Goal: Find contact information

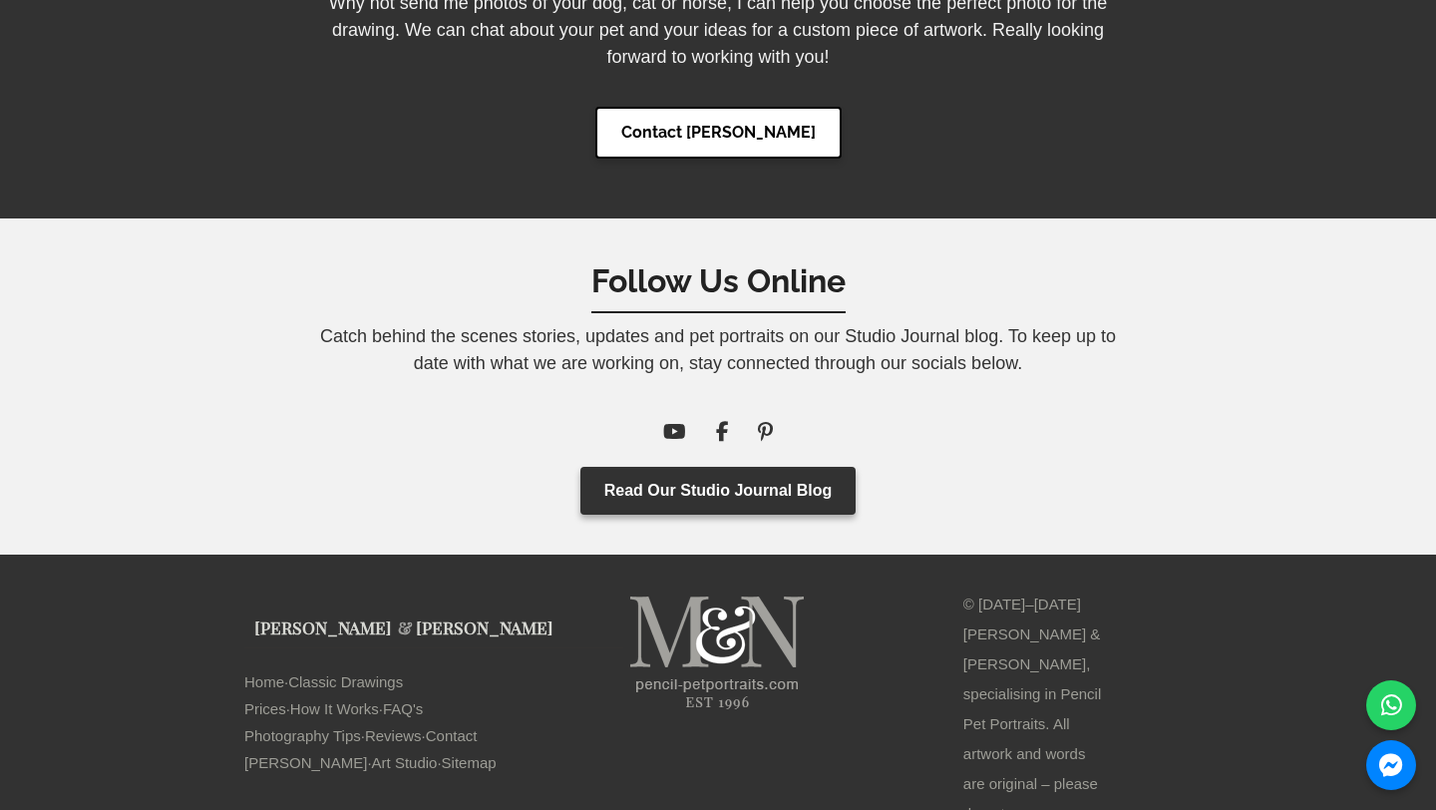
scroll to position [9754, 0]
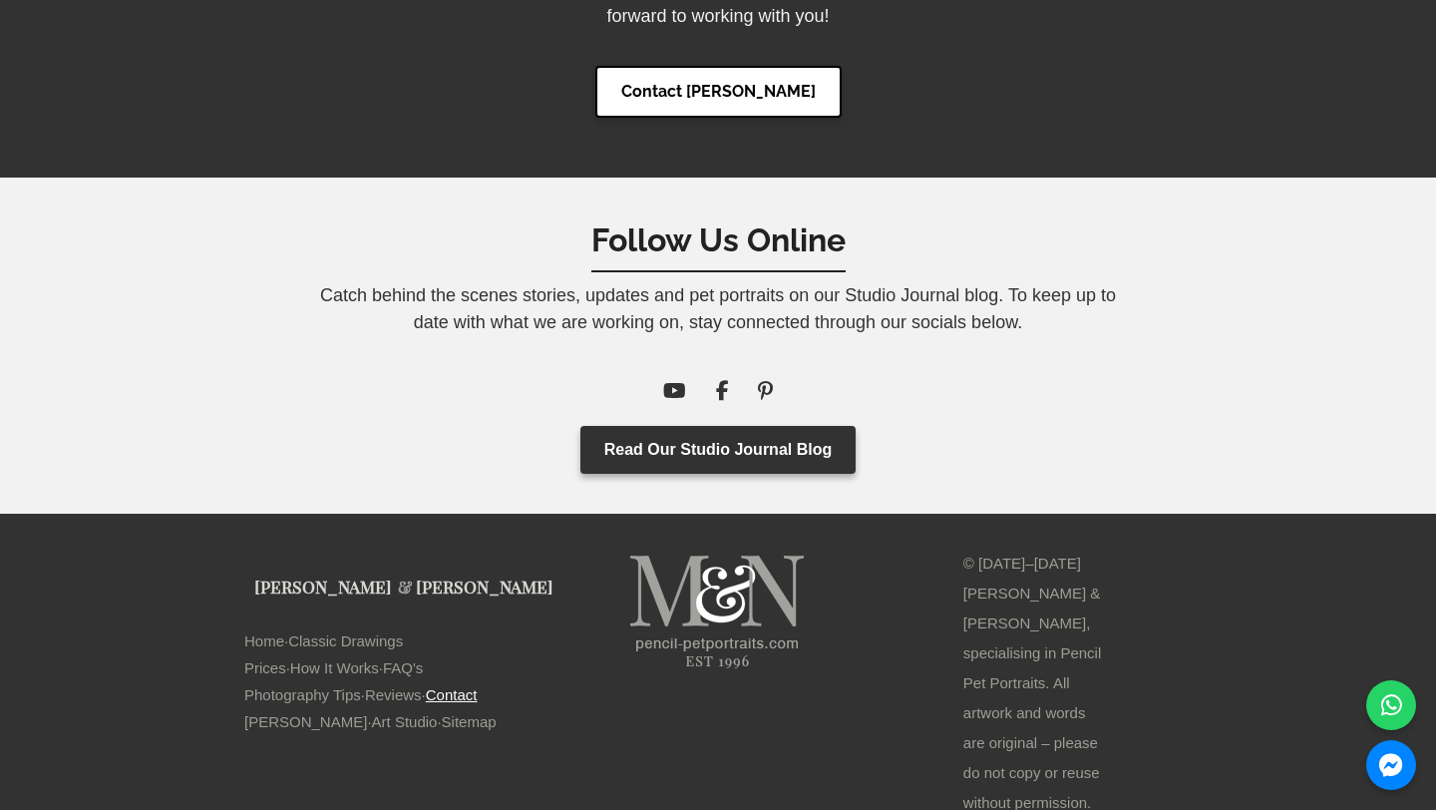
click at [478, 682] on link "Contact" at bounding box center [452, 694] width 52 height 27
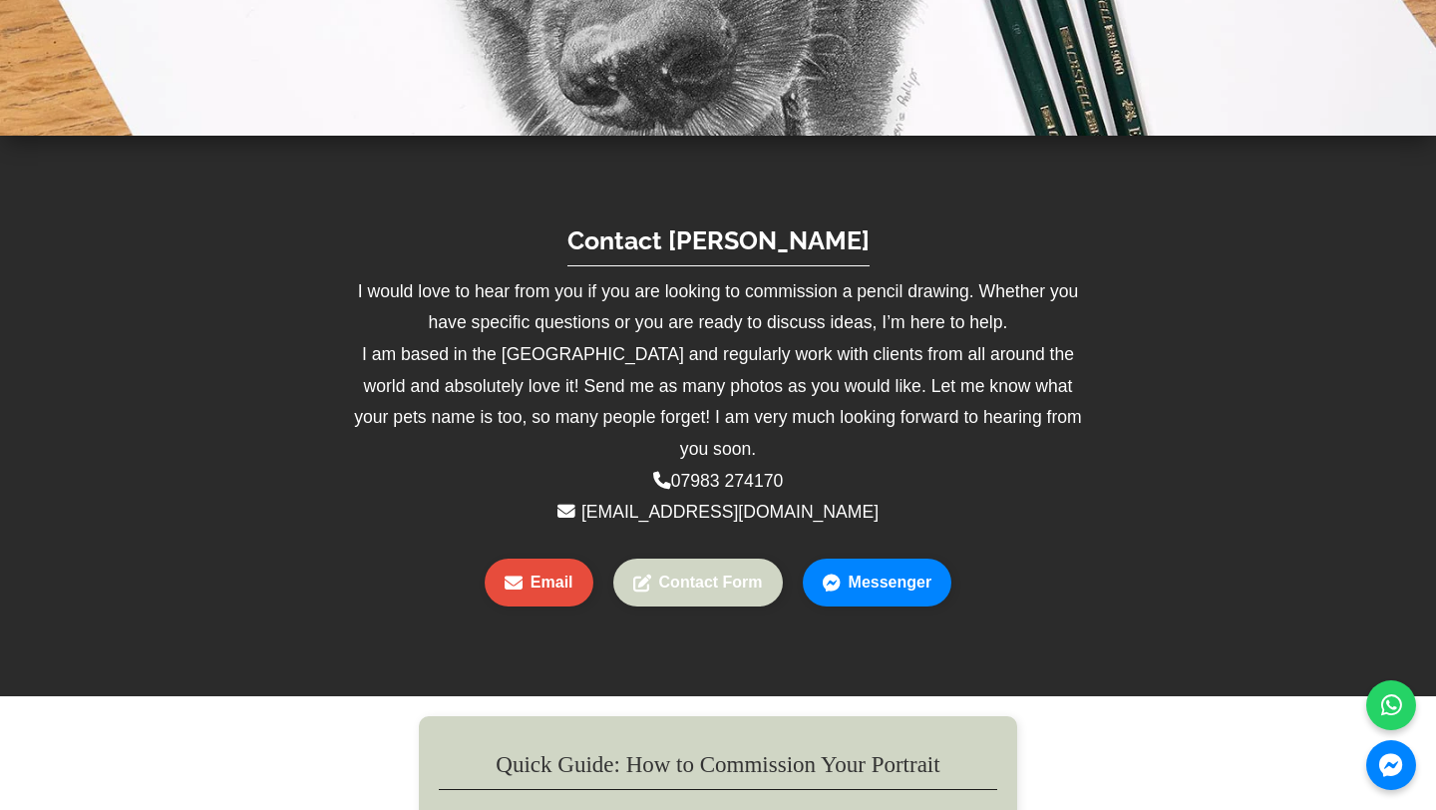
scroll to position [479, 0]
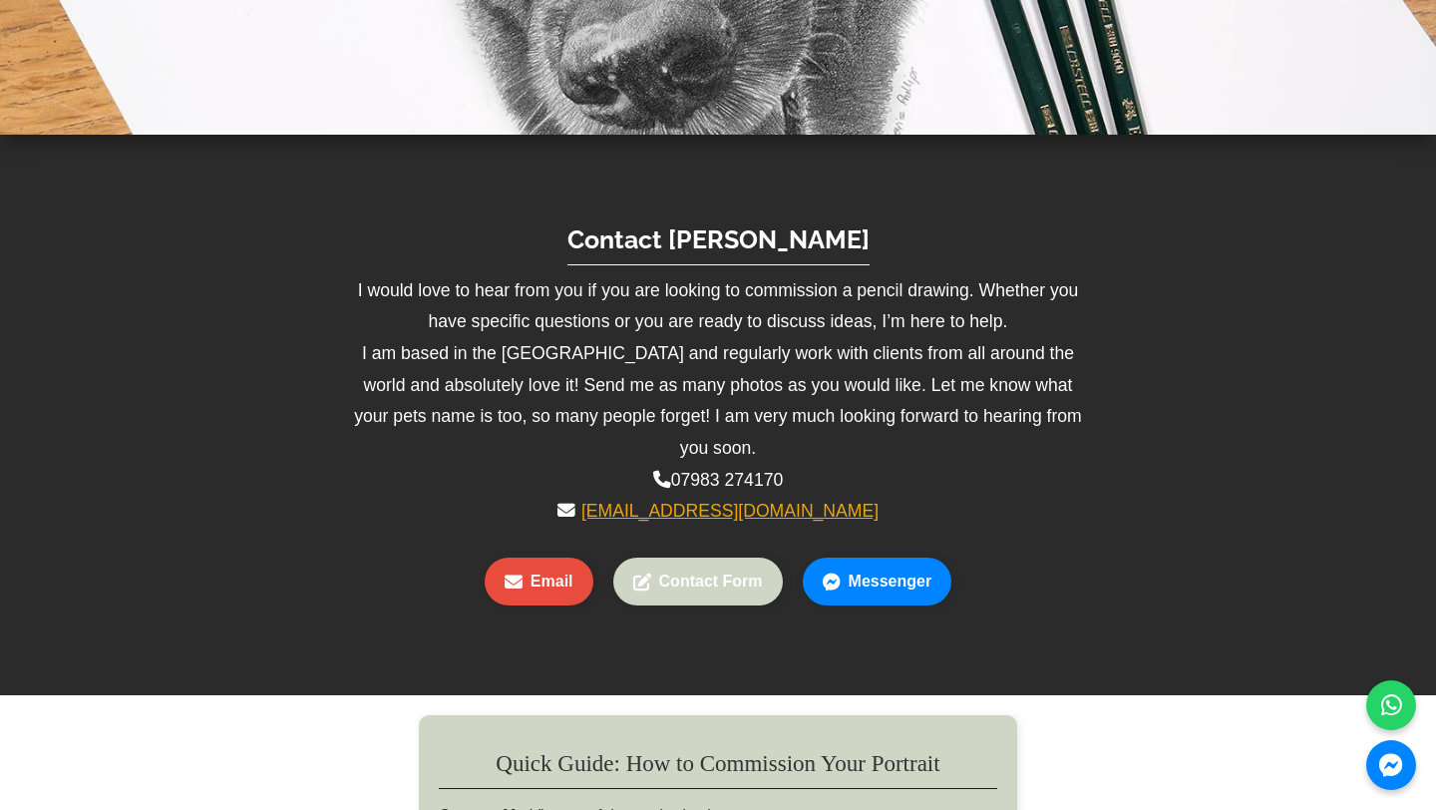
drag, startPoint x: 861, startPoint y: 480, endPoint x: 847, endPoint y: 480, distance: 14.0
click at [846, 480] on p "I would love to hear from you if you are looking to commission a pencil drawing…" at bounding box center [718, 401] width 758 height 252
